Goal: Transaction & Acquisition: Purchase product/service

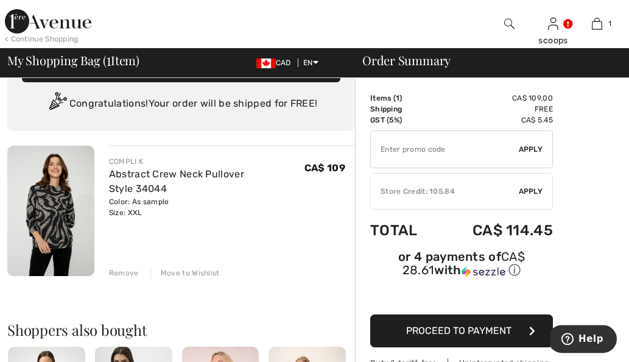
scroll to position [35, 0]
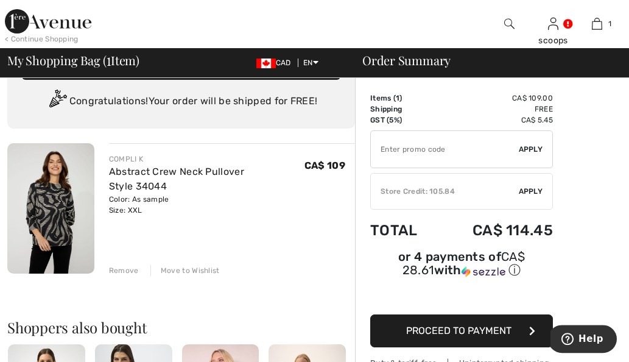
click at [534, 186] on span "Apply" at bounding box center [531, 191] width 24 height 11
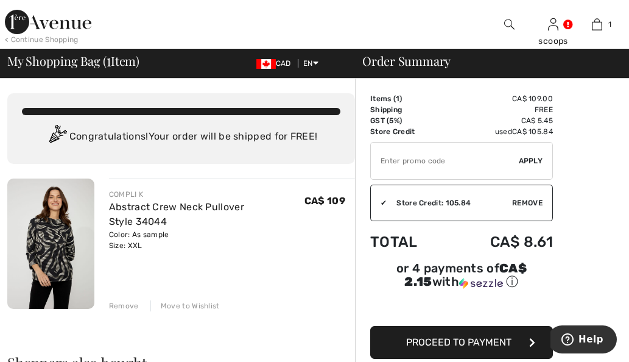
scroll to position [0, 0]
click at [476, 345] on span "Proceed to Payment" at bounding box center [458, 342] width 105 height 12
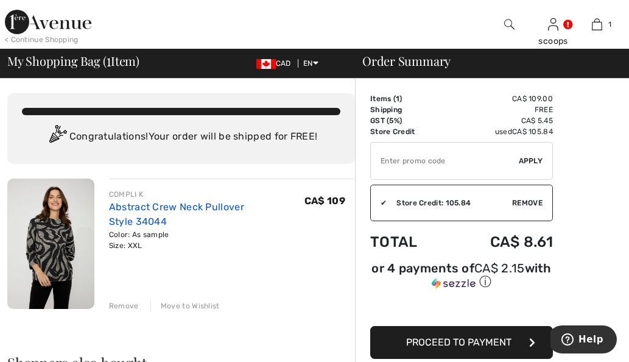
click at [133, 203] on link "Abstract Crew Neck Pullover Style 34044" at bounding box center [176, 214] width 135 height 26
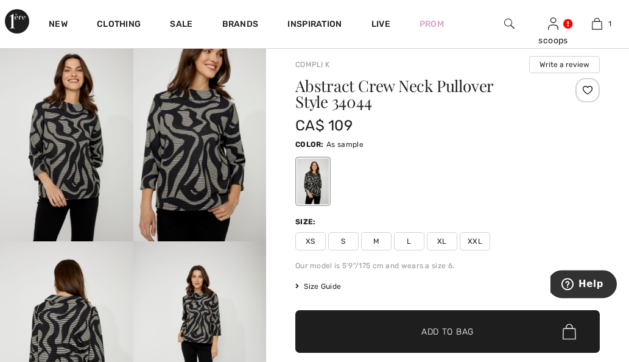
scroll to position [35, 0]
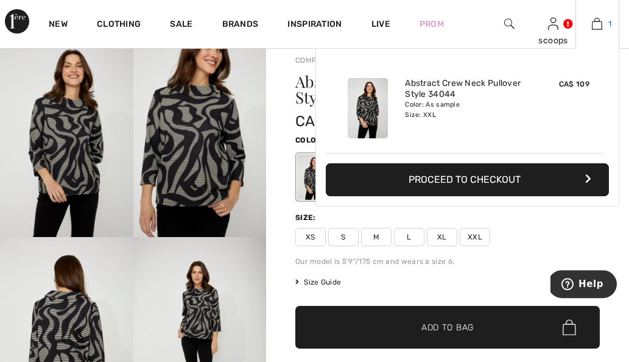
click at [597, 21] on img at bounding box center [597, 24] width 10 height 15
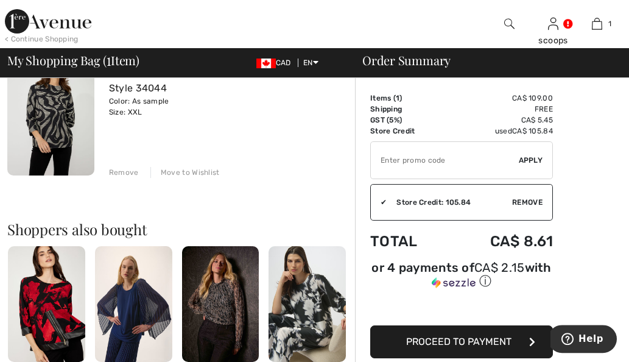
scroll to position [138, 0]
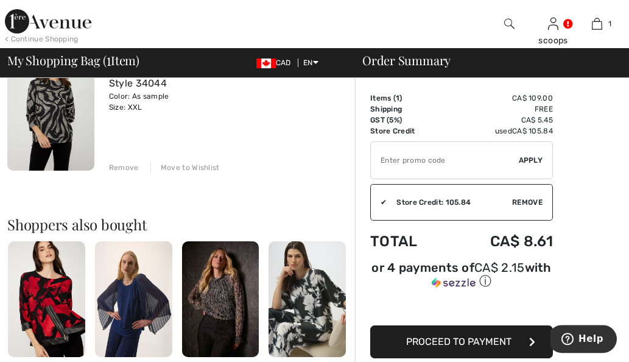
click at [480, 347] on span "Proceed to Payment" at bounding box center [458, 342] width 105 height 12
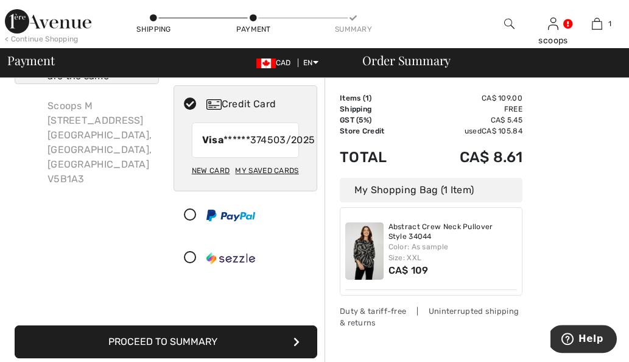
scroll to position [119, 0]
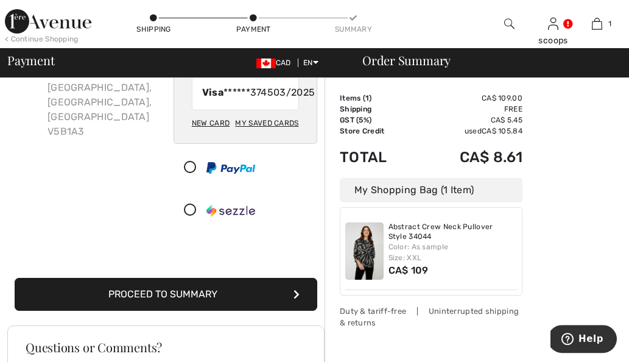
click at [204, 311] on button "Proceed to Summary" at bounding box center [166, 294] width 303 height 33
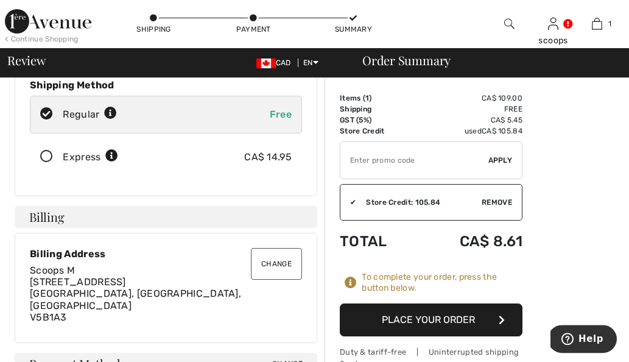
scroll to position [193, 0]
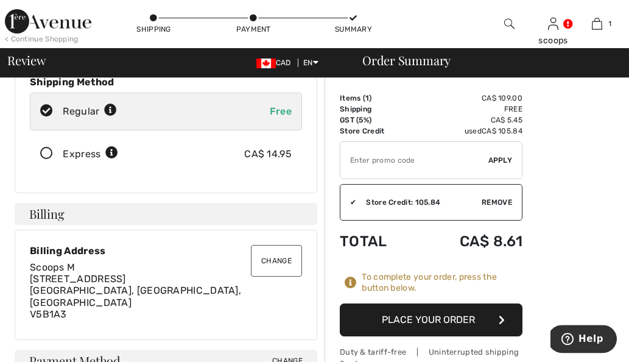
click at [429, 317] on button "Place Your Order" at bounding box center [431, 320] width 183 height 33
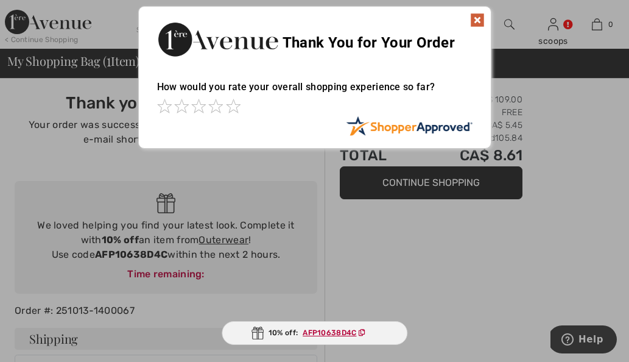
click at [367, 289] on div at bounding box center [314, 181] width 629 height 362
